Goal: Find specific page/section: Find specific page/section

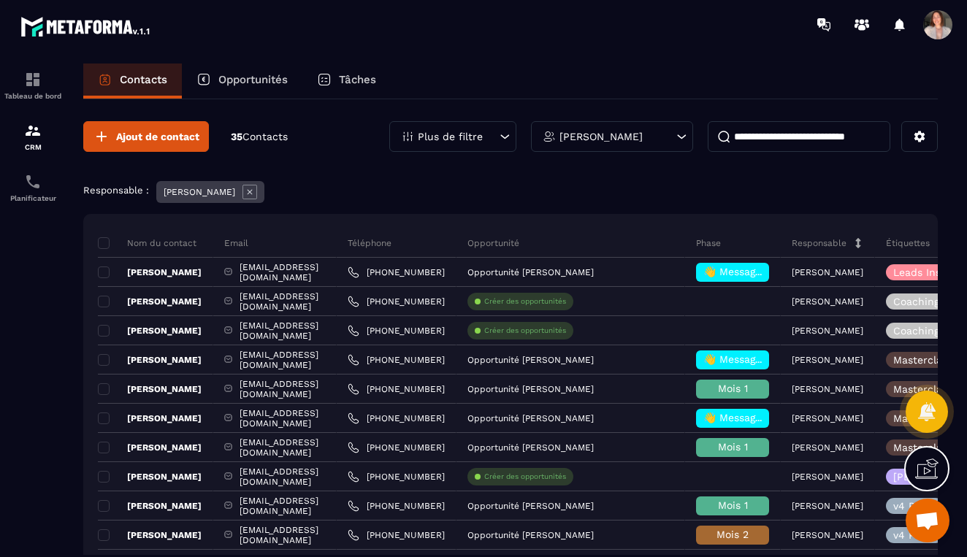
click at [242, 85] on p "Opportunités" at bounding box center [252, 79] width 69 height 13
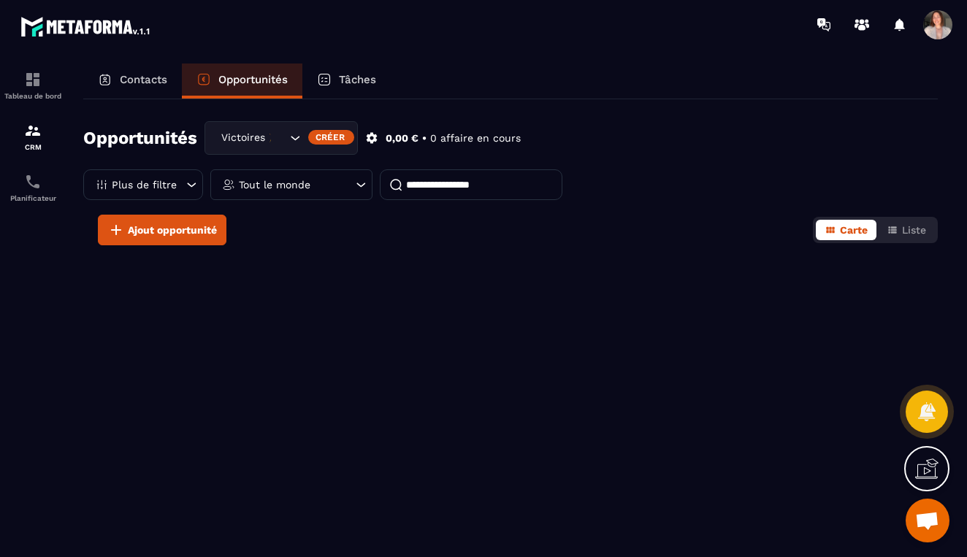
click at [286, 134] on div "Victoires 🎉" at bounding box center [281, 138] width 153 height 34
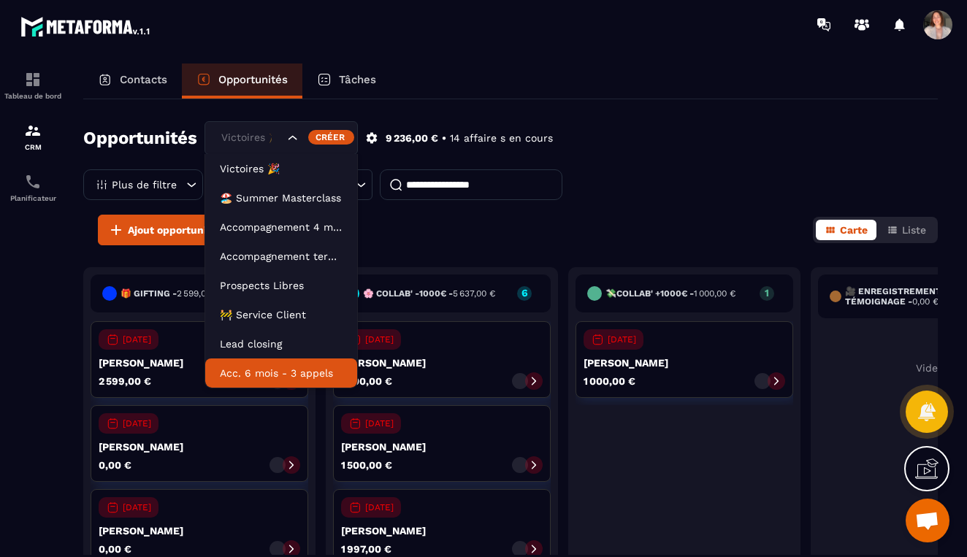
click at [275, 375] on p "Acc. 6 mois - 3 appels" at bounding box center [281, 373] width 123 height 15
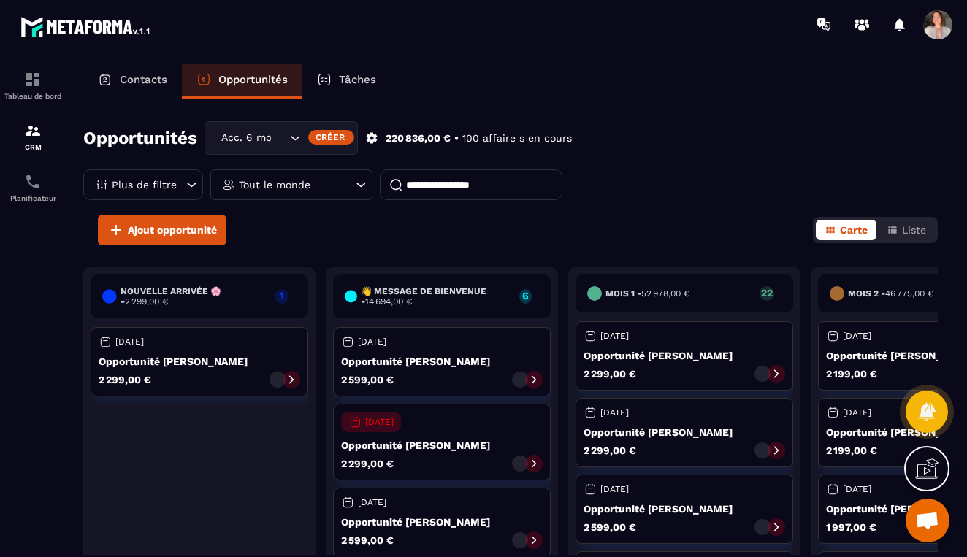
click at [297, 188] on p "Tout le monde" at bounding box center [275, 185] width 72 height 10
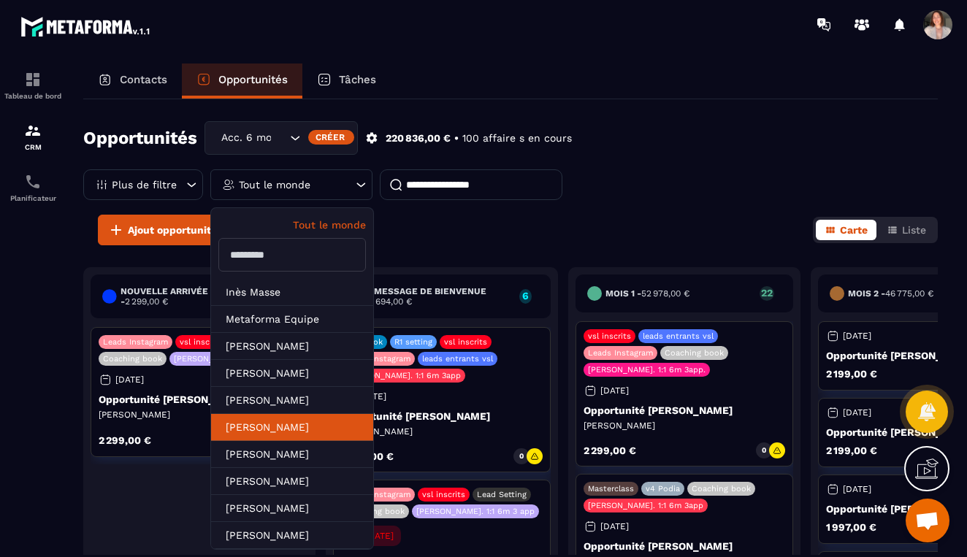
click at [298, 441] on li "[PERSON_NAME]" at bounding box center [292, 454] width 162 height 27
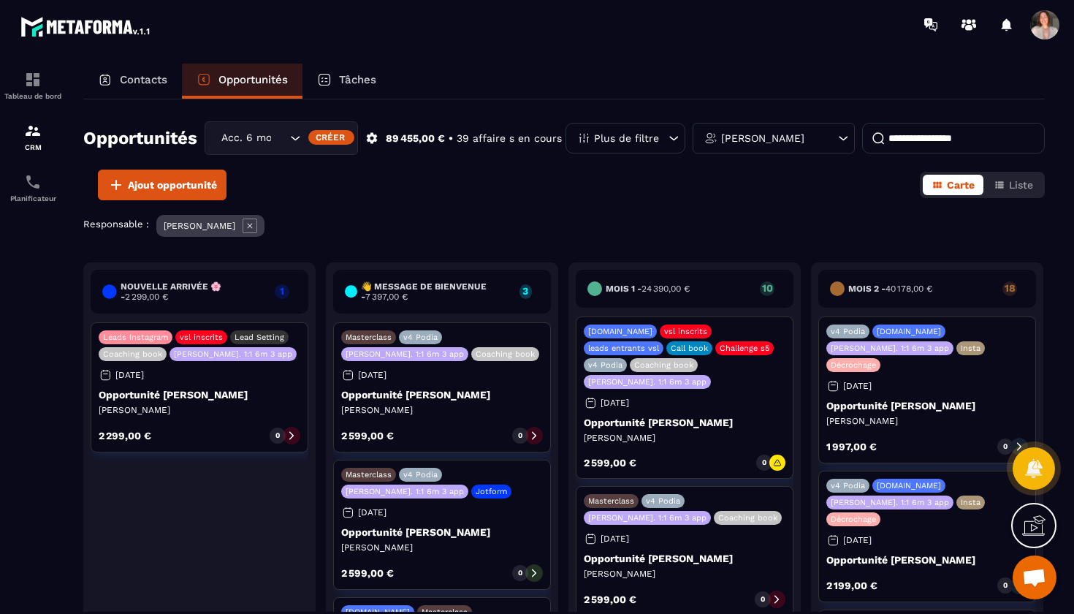
click at [250, 297] on h6 "Nouvelle arrivée 🌸 - 2 299,00 €" at bounding box center [195, 291] width 148 height 20
drag, startPoint x: 251, startPoint y: 308, endPoint x: 289, endPoint y: 345, distance: 53.2
click at [326, 345] on div "Nouvelle arrivée 🌸 - 2 299,00 € 1 Leads Instagram vsl inscrits Lead Setting Coa…" at bounding box center [442, 453] width 232 height 383
click at [333, 190] on div "Ajout opportunité Carte Liste" at bounding box center [563, 184] width 961 height 31
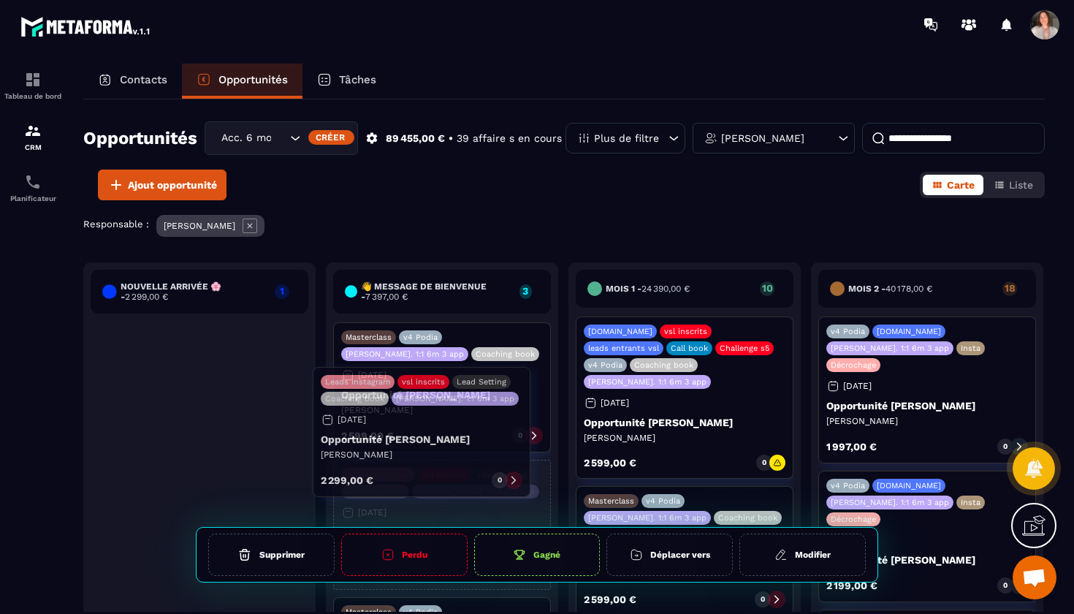
drag, startPoint x: 253, startPoint y: 394, endPoint x: 476, endPoint y: 439, distance: 227.2
